Goal: Download file/media

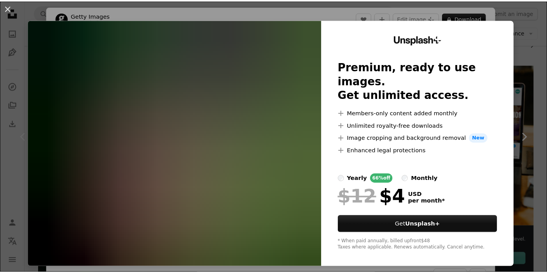
scroll to position [130, 0]
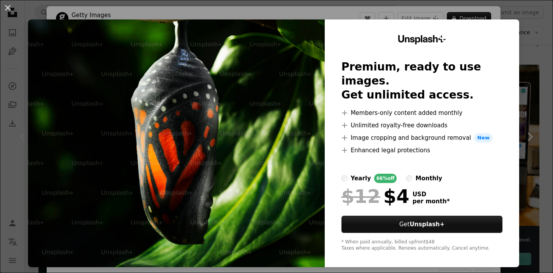
click at [520, 13] on div "An X shape Unsplash+ Premium, ready to use images. Get unlimited access. A plus…" at bounding box center [276, 136] width 553 height 273
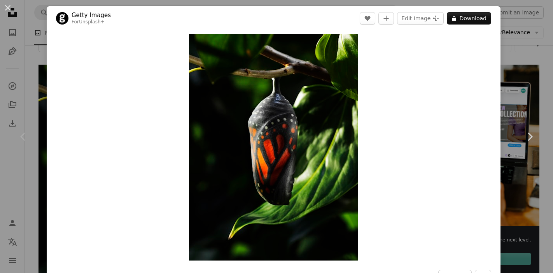
click at [14, 69] on div "An X shape Chevron left Chevron right Getty Images For Unsplash+ A heart A plus…" at bounding box center [276, 136] width 553 height 273
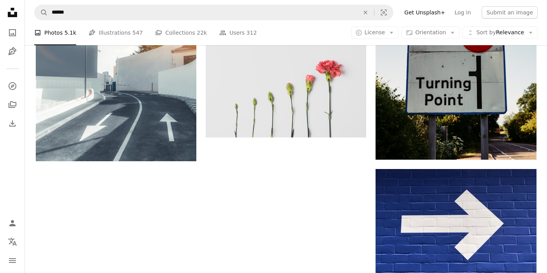
scroll to position [995, 0]
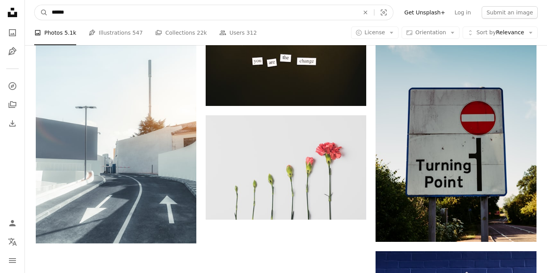
drag, startPoint x: 83, startPoint y: 8, endPoint x: 0, endPoint y: -3, distance: 84.0
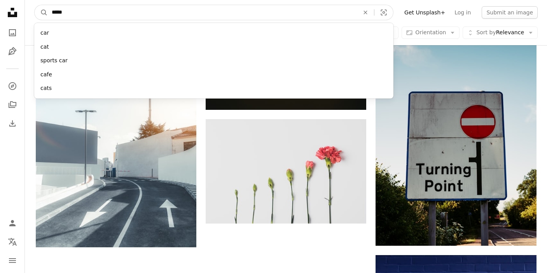
type input "******"
click button "A magnifying glass" at bounding box center [41, 12] width 13 height 15
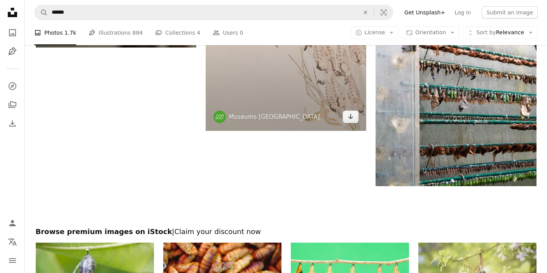
scroll to position [1340, 0]
